Goal: Obtain resource: Obtain resource

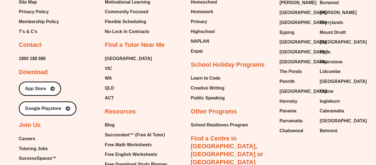
scroll to position [3260, 0]
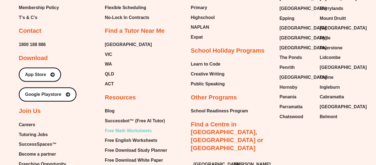
click at [143, 127] on span "Free Math Worksheets" at bounding box center [128, 131] width 47 height 8
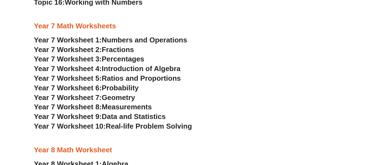
scroll to position [1344, 0]
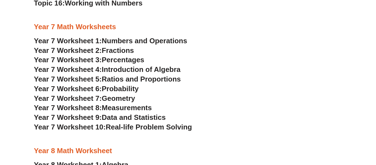
click at [127, 98] on span "Geometry" at bounding box center [118, 98] width 33 height 8
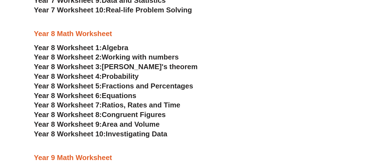
scroll to position [1461, 0]
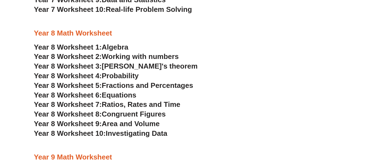
click at [127, 124] on span "Area and Volume" at bounding box center [131, 123] width 58 height 8
